Goal: Navigation & Orientation: Find specific page/section

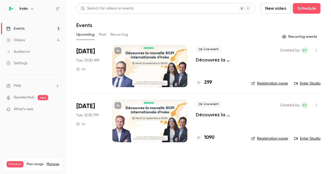
click at [275, 84] on link "Registration page" at bounding box center [269, 83] width 37 height 5
click at [261, 138] on link "Registration page" at bounding box center [269, 138] width 37 height 5
